Goal: Information Seeking & Learning: Learn about a topic

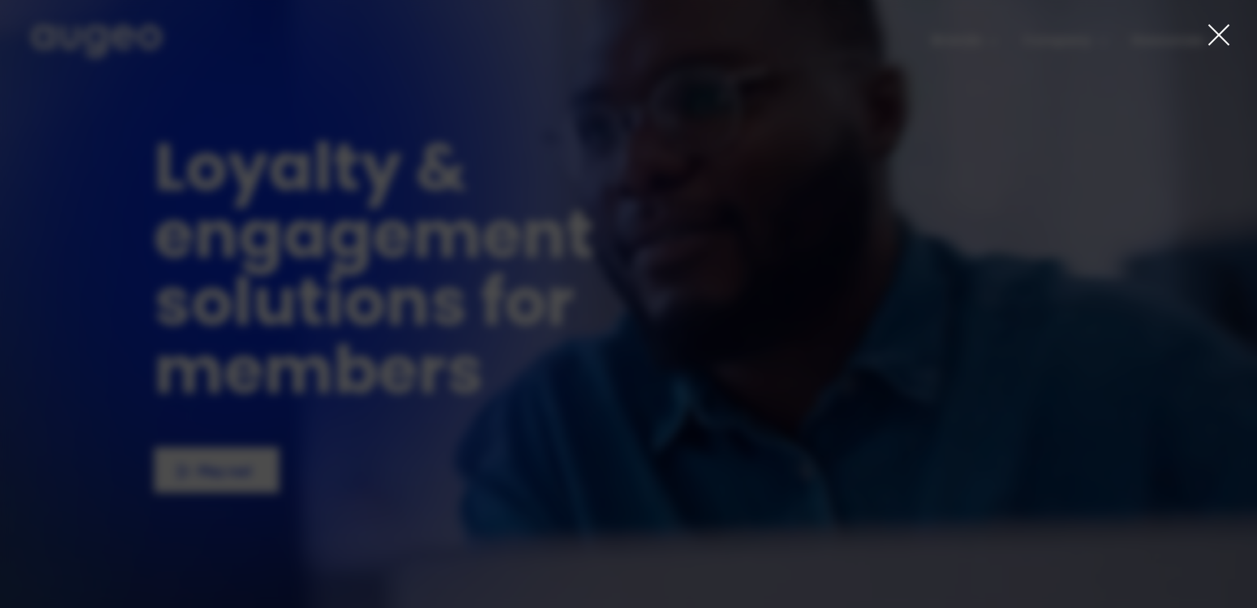
click at [1209, 39] on icon at bounding box center [1219, 35] width 24 height 24
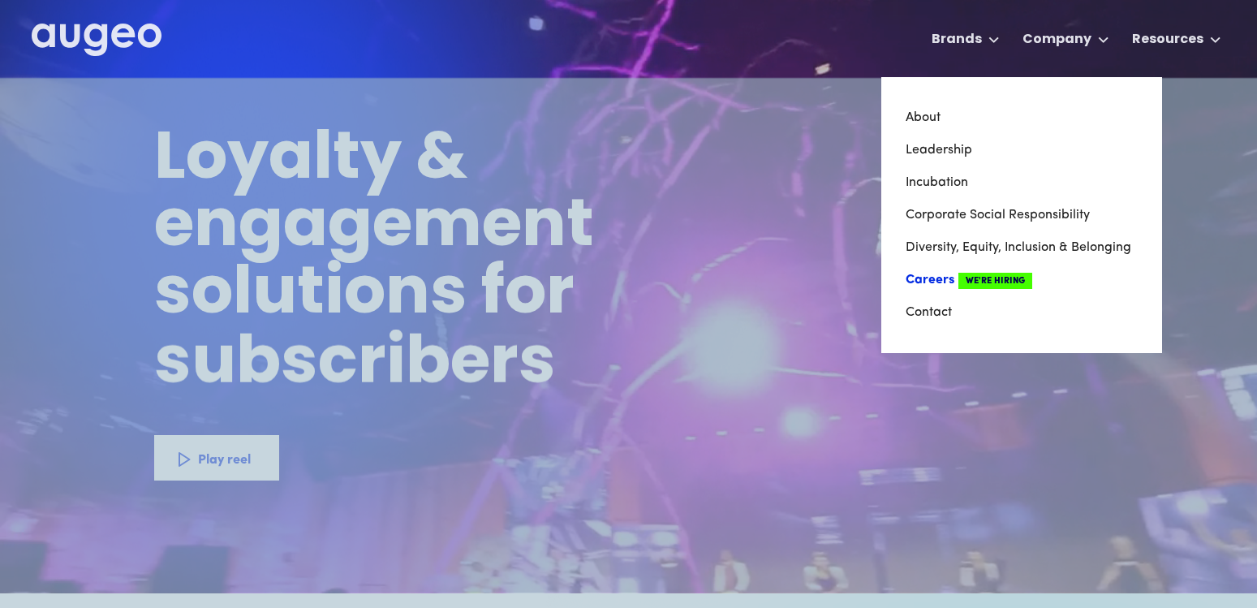
scroll to position [10, 0]
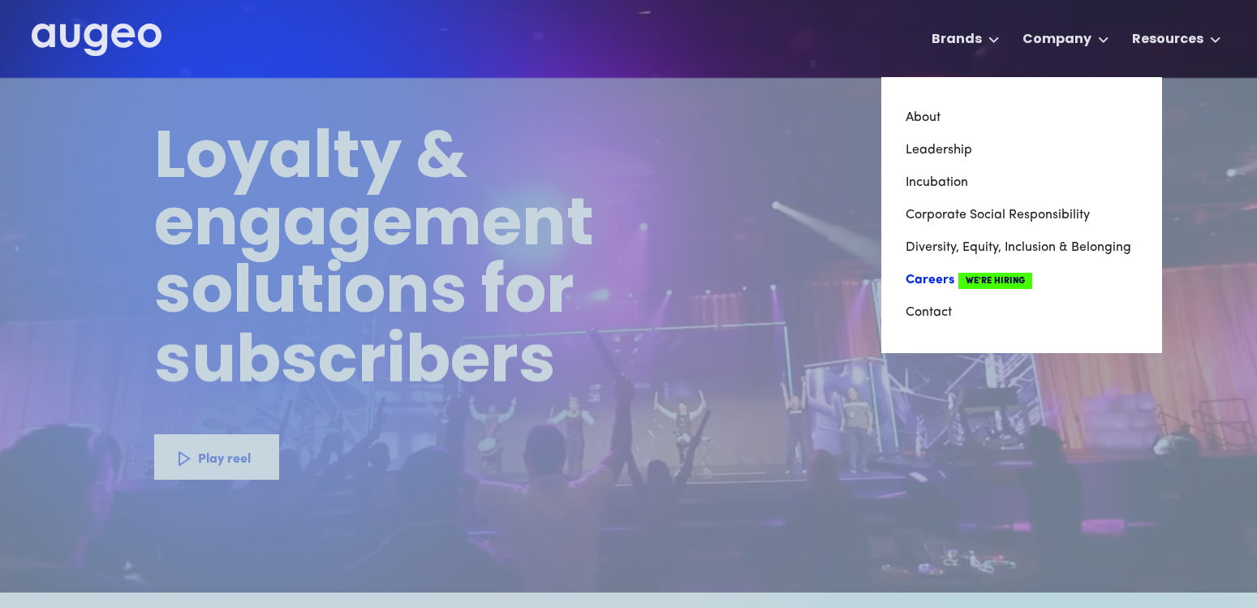
click at [939, 276] on link "Careers We're Hiring" at bounding box center [1022, 280] width 232 height 32
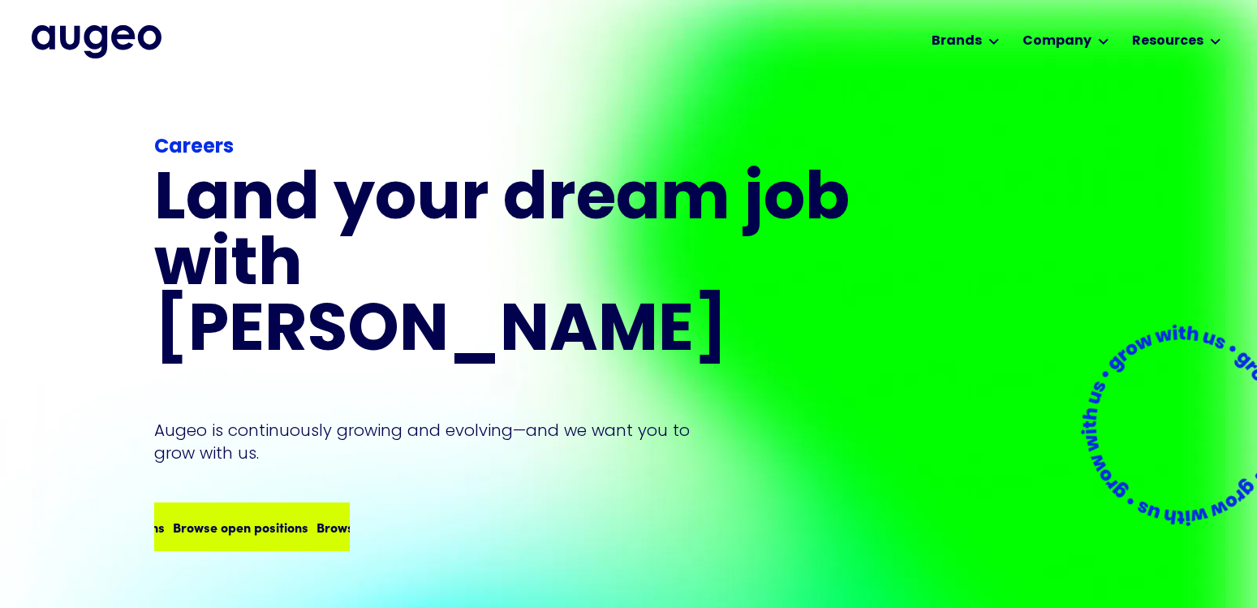
click at [231, 517] on div "Browse open positions" at bounding box center [202, 526] width 136 height 19
